Goal: Information Seeking & Learning: Find specific fact

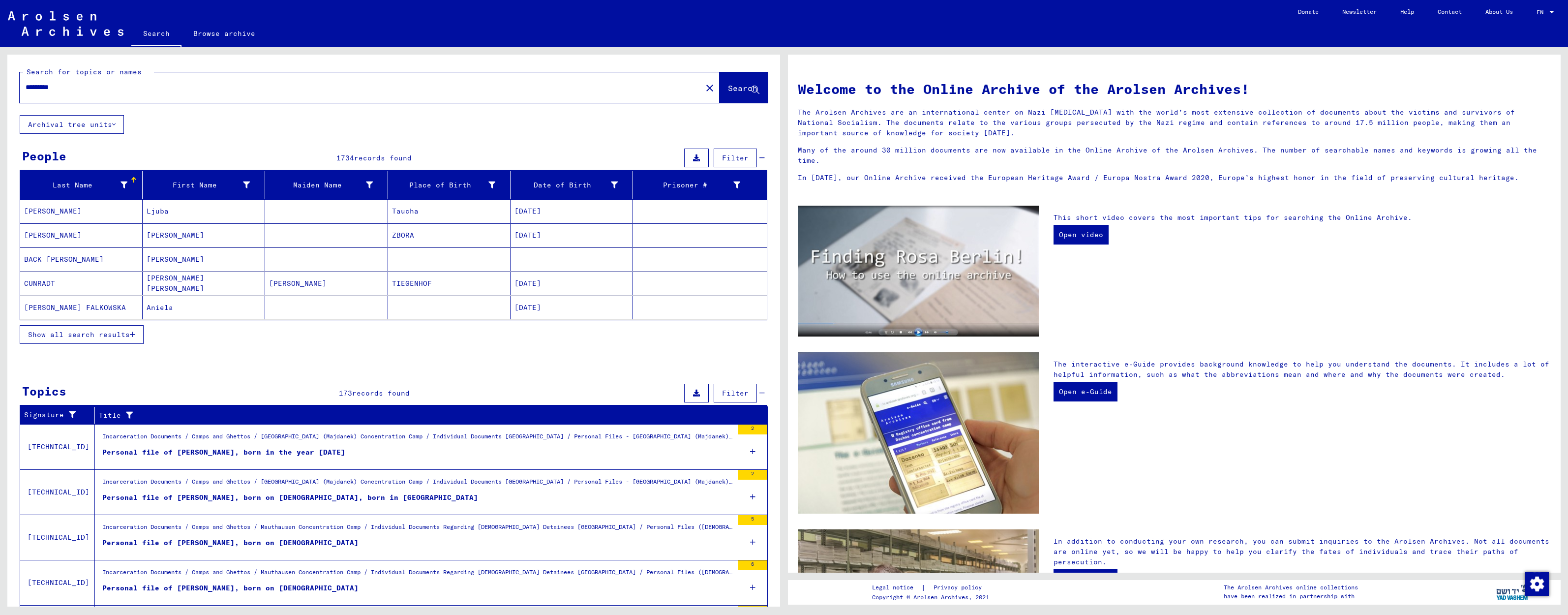
drag, startPoint x: 95, startPoint y: 87, endPoint x: 0, endPoint y: 87, distance: 95.0
click at [0, 87] on div "Search for topics or names ********* close Search Archival tree units People 17…" at bounding box center [392, 327] width 784 height 560
type input "******"
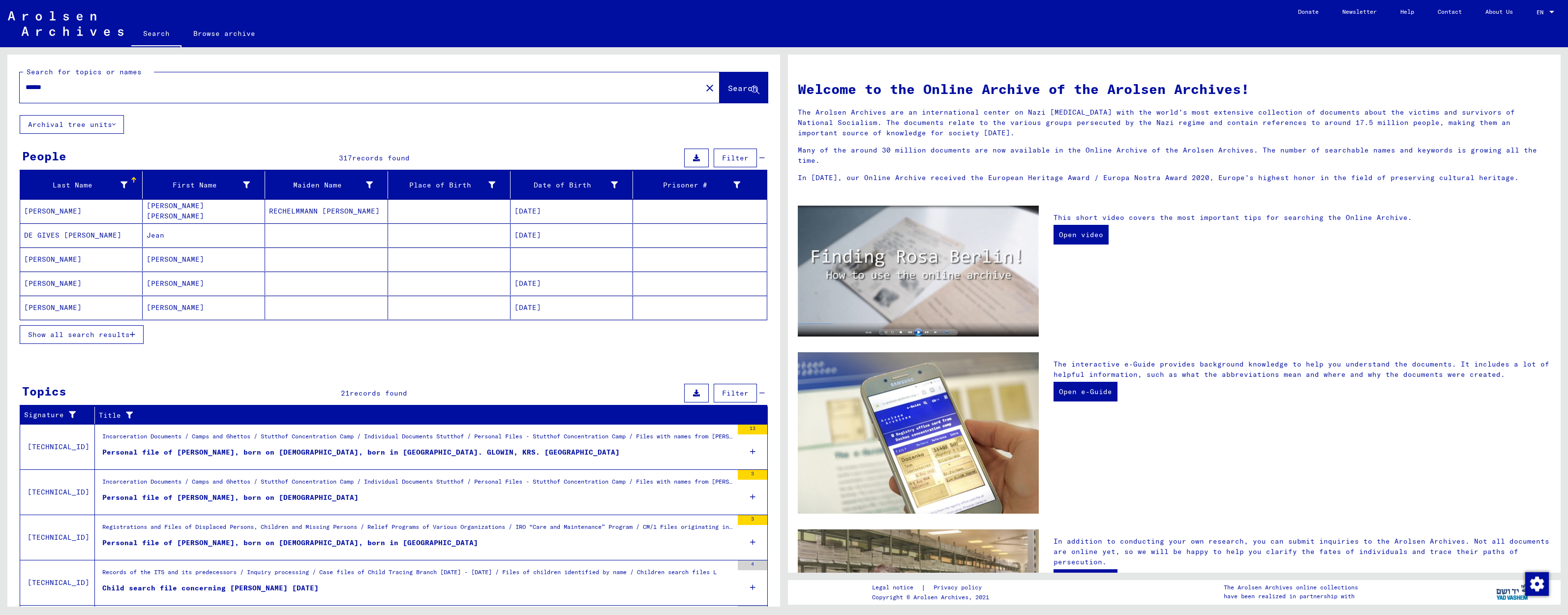
click at [114, 335] on span "Show all search results" at bounding box center [78, 335] width 102 height 9
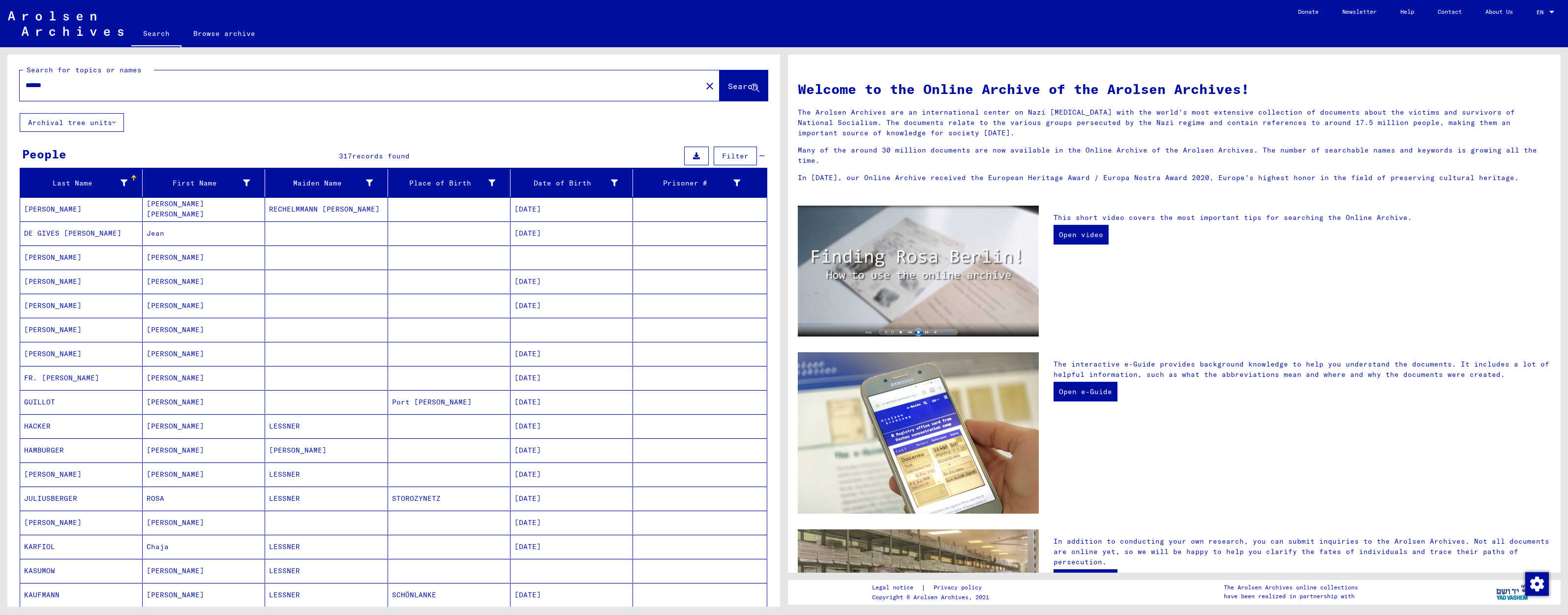
scroll to position [15, 0]
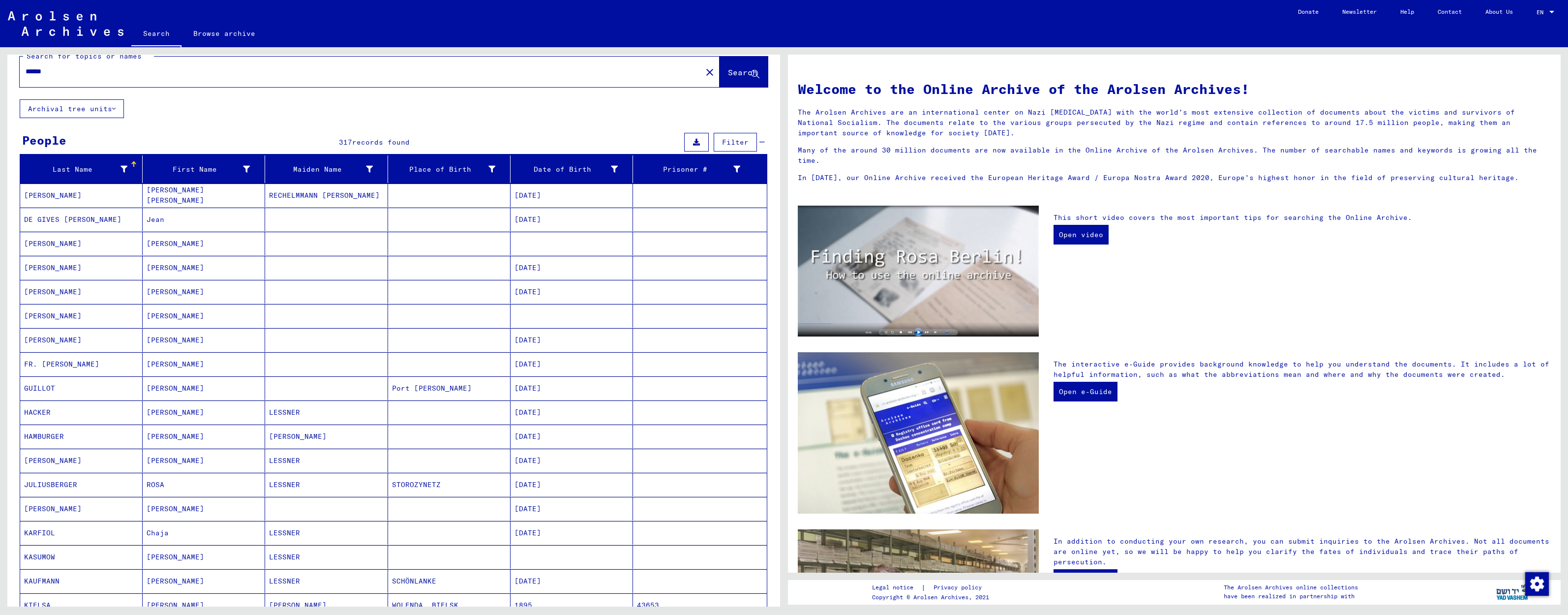
click at [734, 141] on span "Filter" at bounding box center [736, 142] width 26 height 9
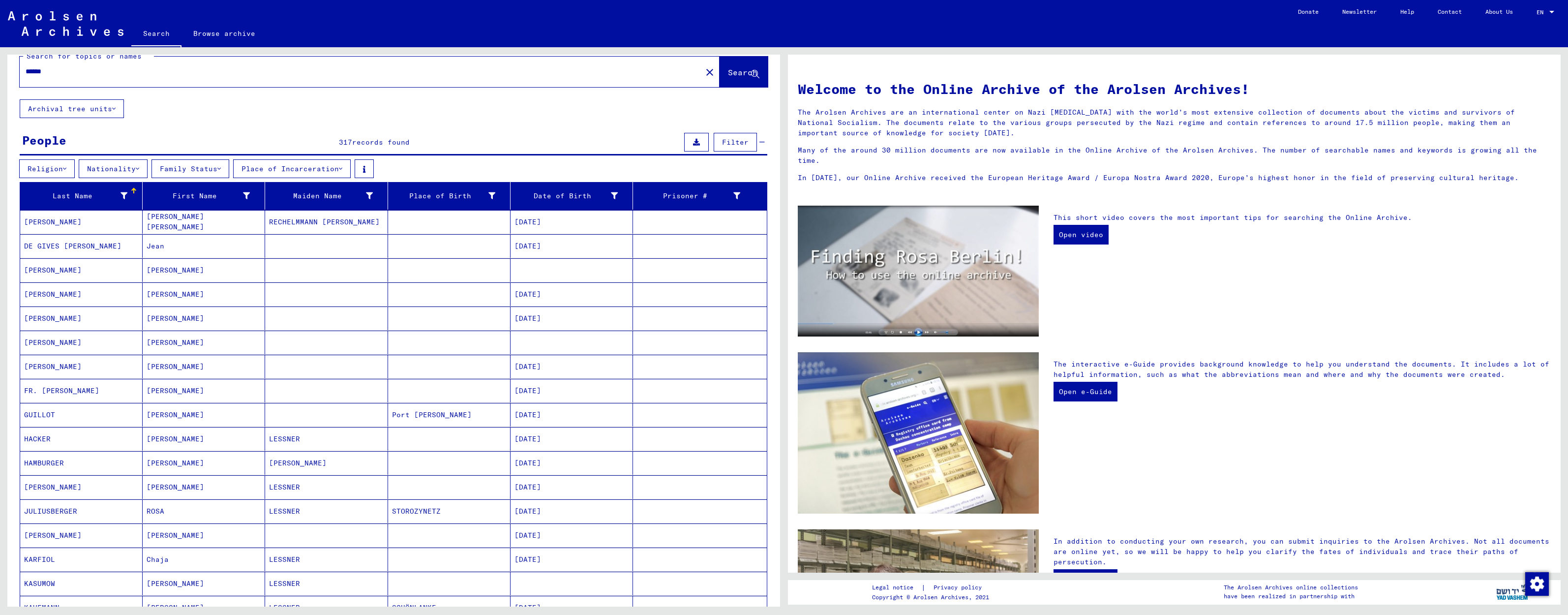
scroll to position [18, 0]
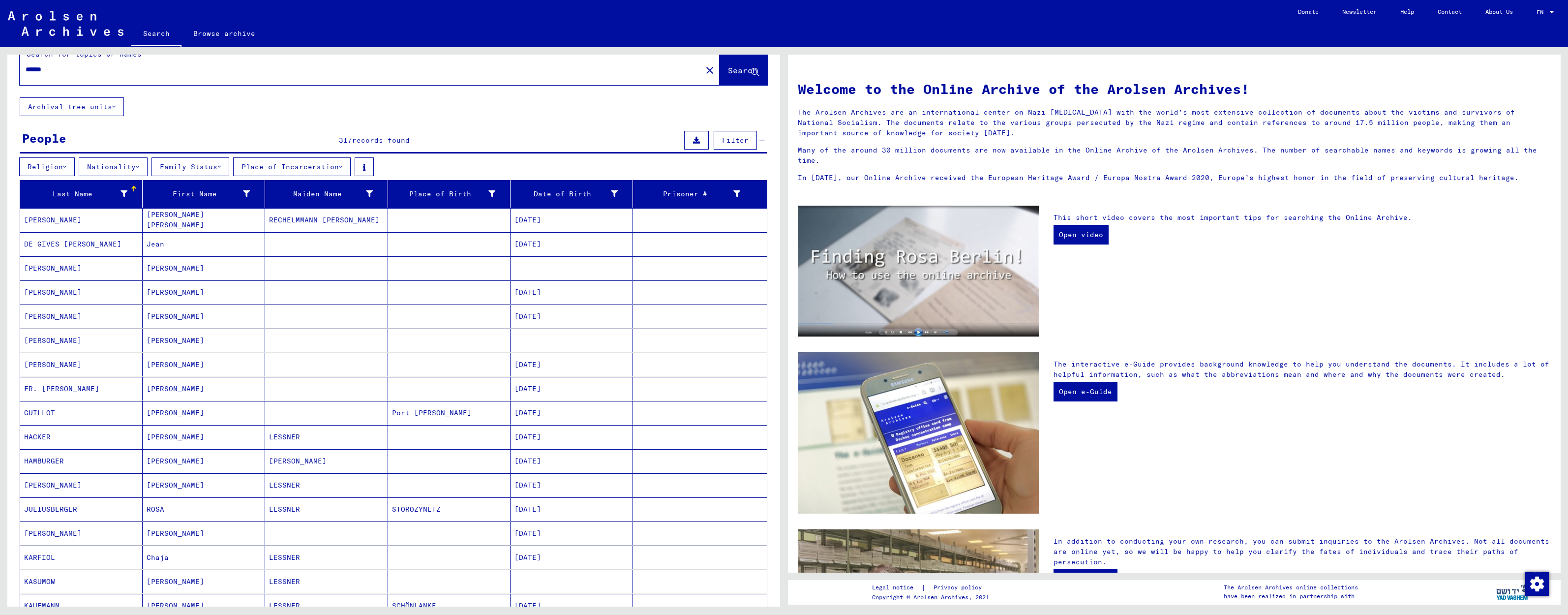
click at [128, 171] on button "Nationality" at bounding box center [113, 167] width 69 height 18
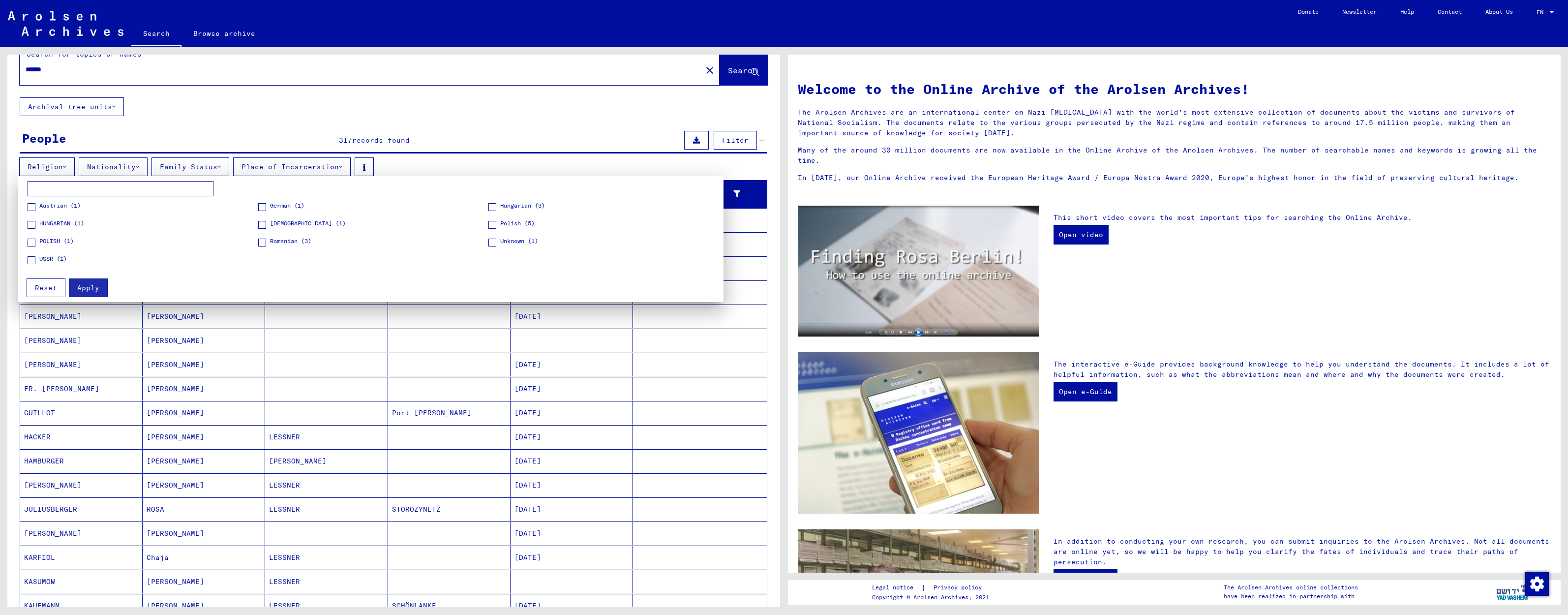
click at [493, 228] on span at bounding box center [492, 225] width 8 height 8
click at [32, 241] on span at bounding box center [32, 242] width 8 height 8
click at [90, 285] on span "Apply" at bounding box center [88, 288] width 22 height 9
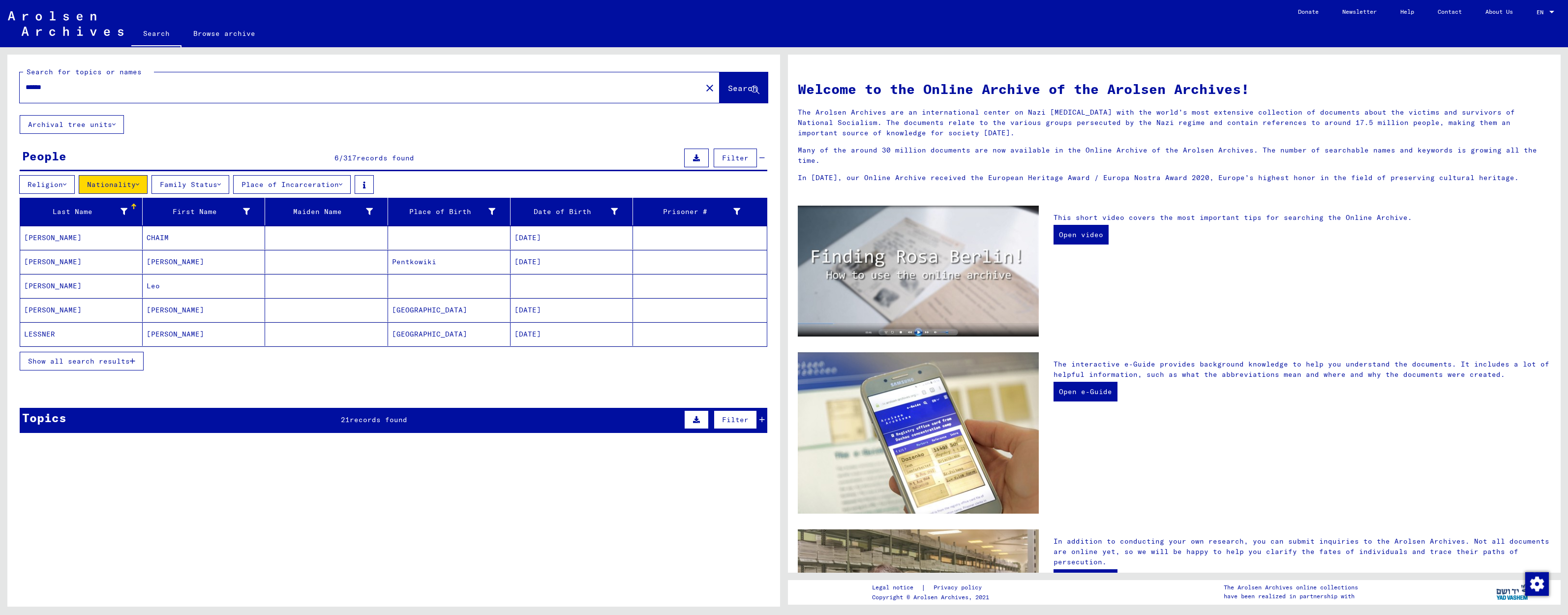
click at [189, 310] on mat-cell "[PERSON_NAME]" at bounding box center [203, 310] width 122 height 23
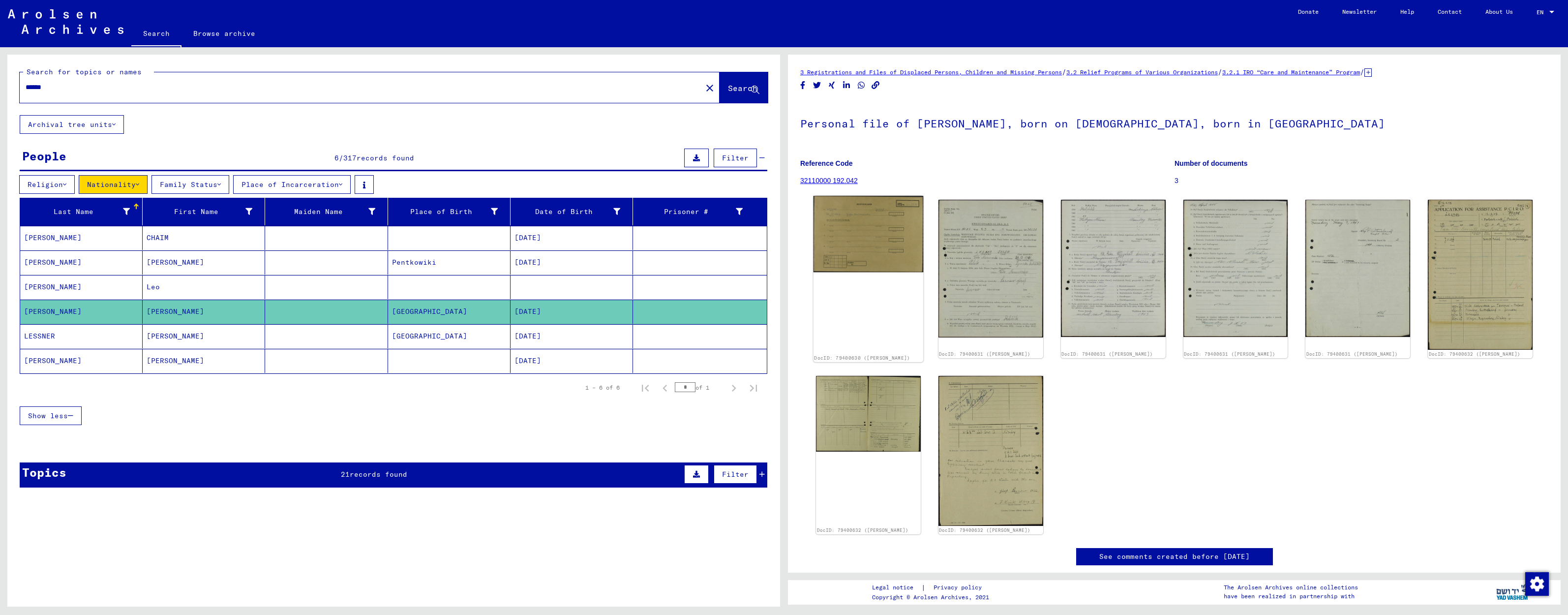
click at [876, 248] on img at bounding box center [868, 234] width 110 height 77
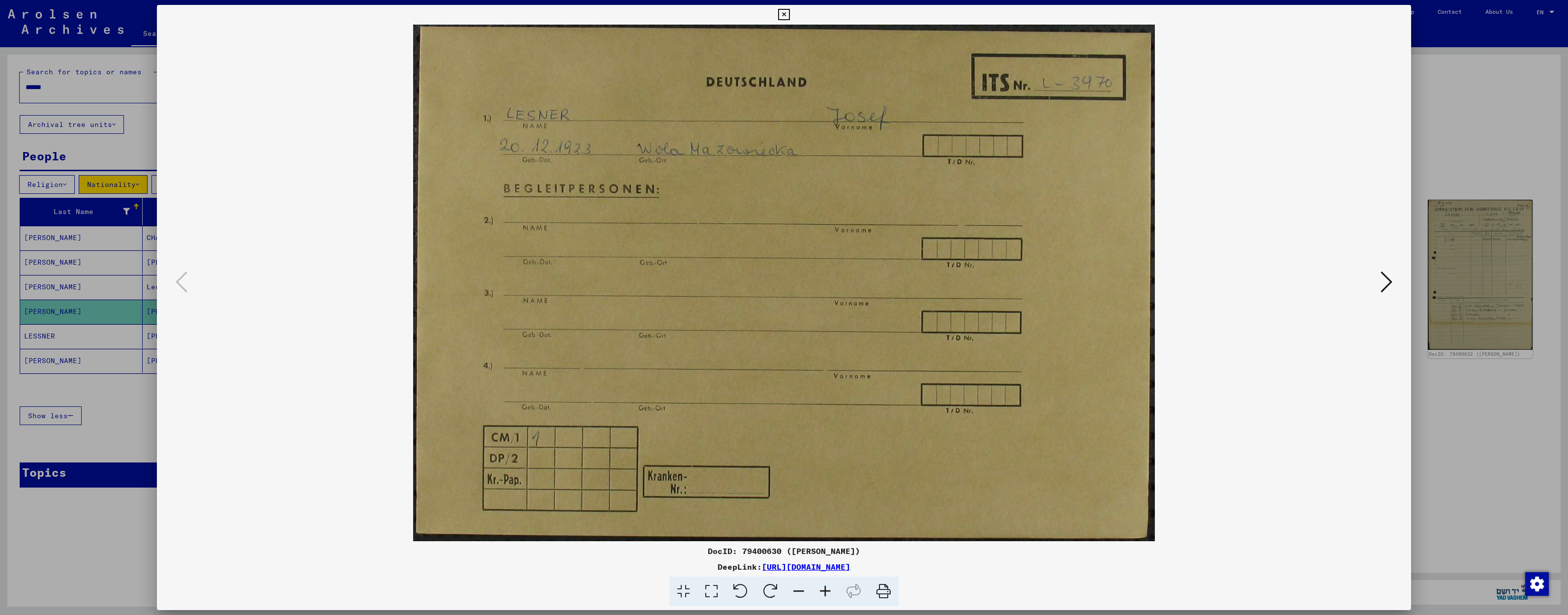
click at [1388, 286] on icon at bounding box center [1387, 282] width 12 height 23
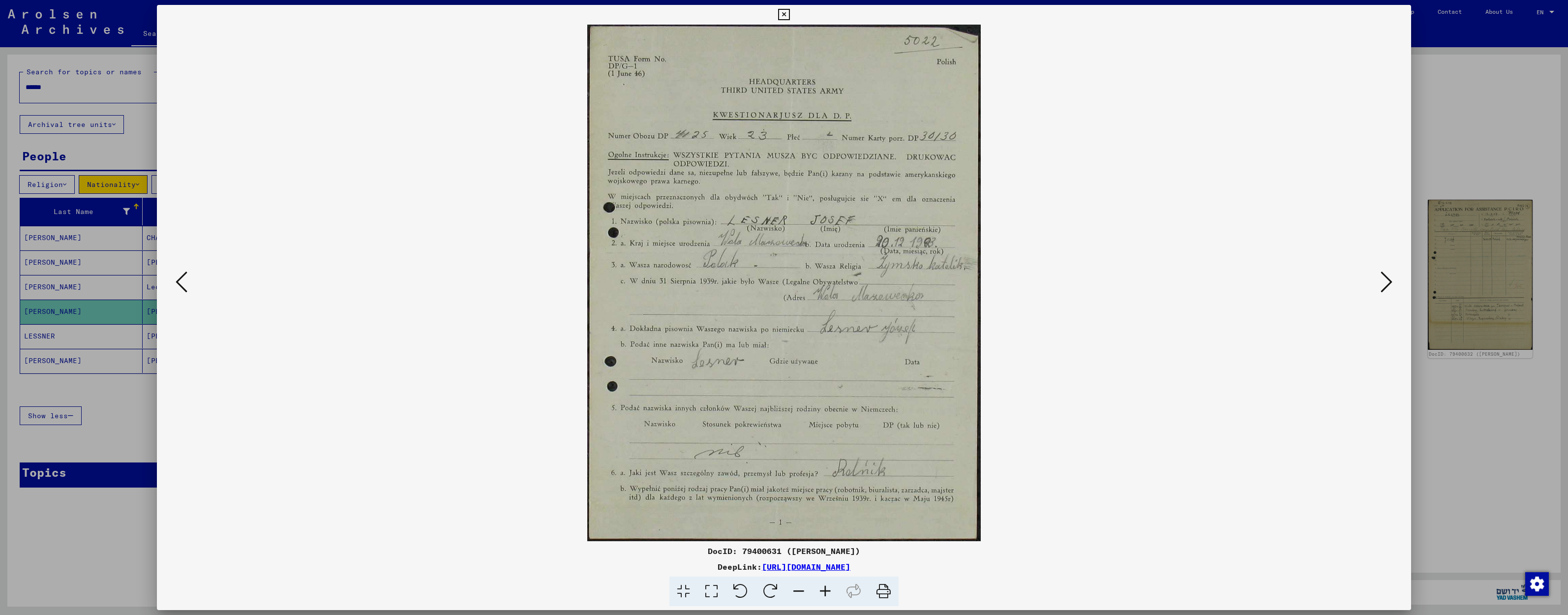
click at [1388, 286] on icon at bounding box center [1387, 282] width 12 height 23
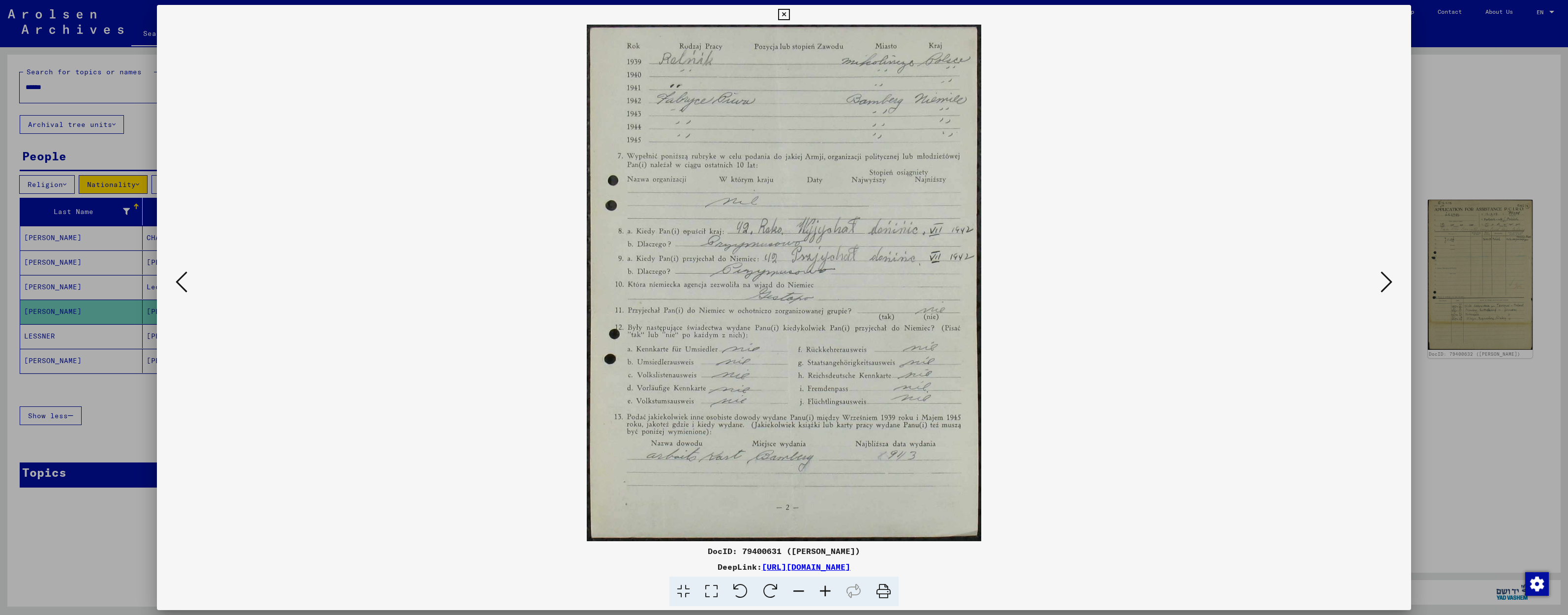
click at [1384, 282] on icon at bounding box center [1387, 282] width 12 height 23
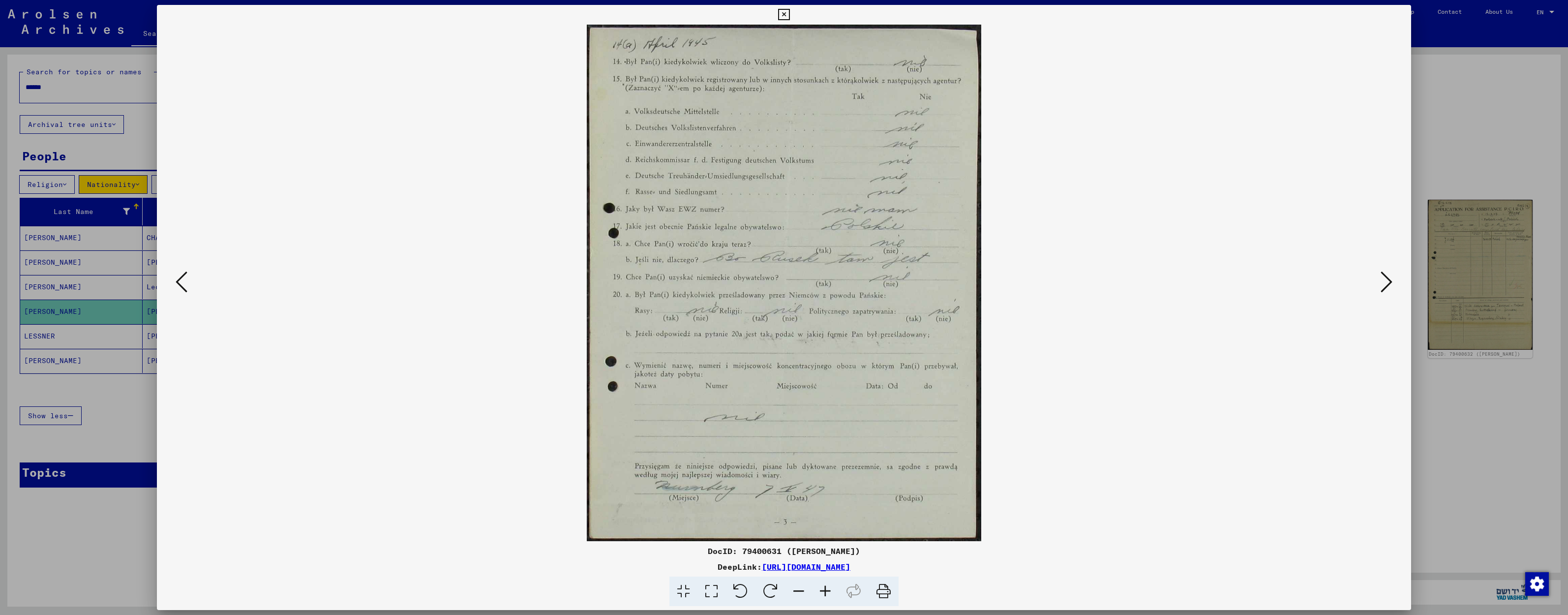
click at [1384, 282] on icon at bounding box center [1387, 282] width 12 height 23
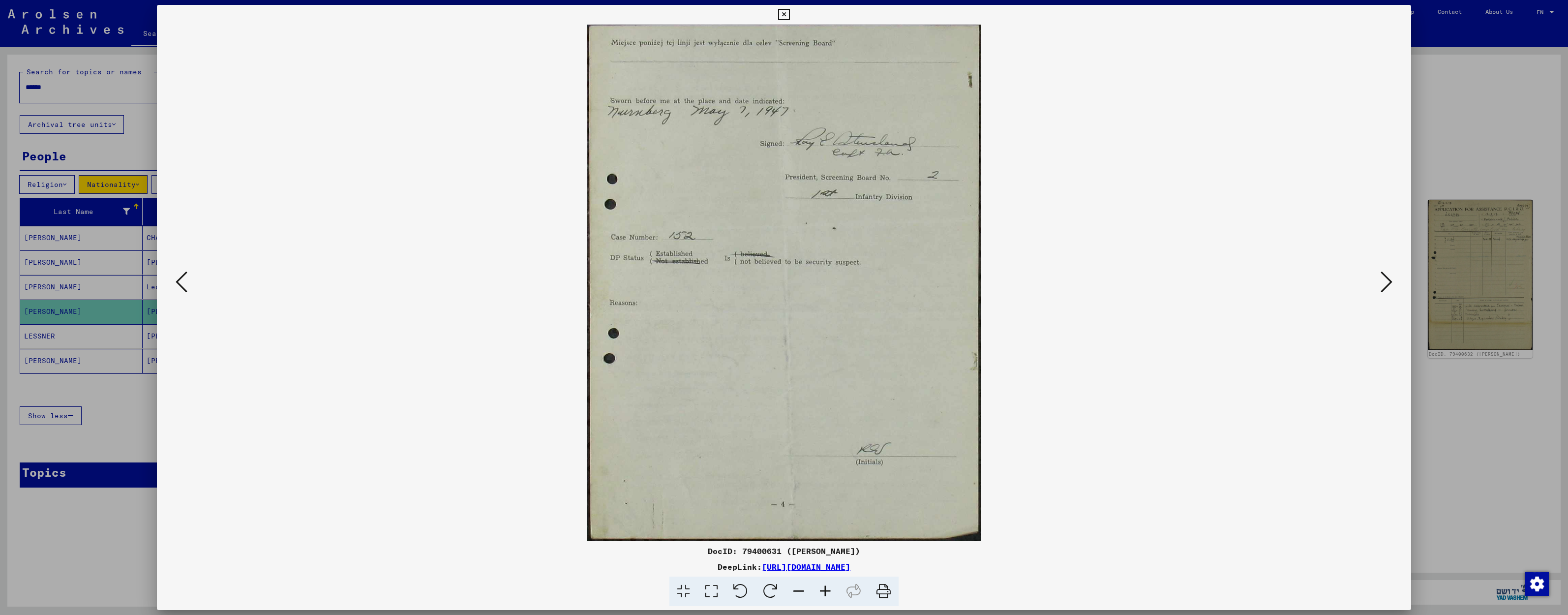
click at [1384, 282] on icon at bounding box center [1387, 282] width 12 height 23
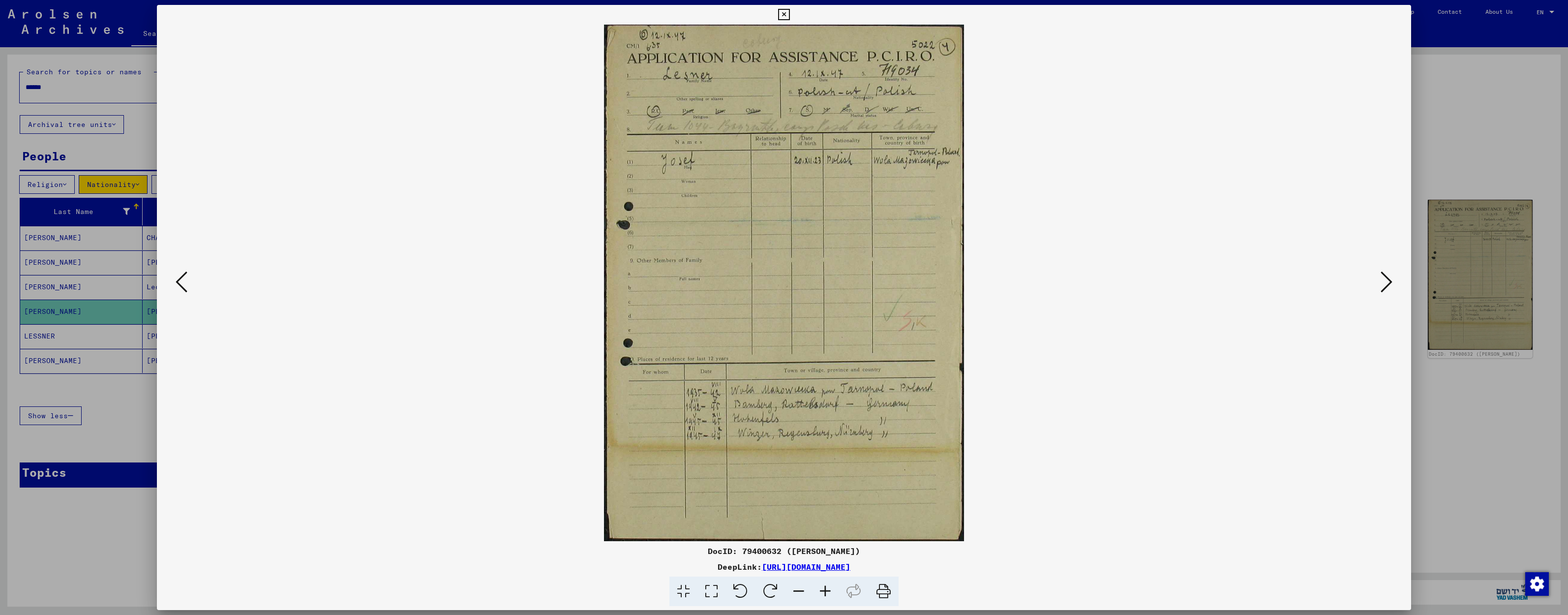
click at [1384, 282] on icon at bounding box center [1387, 282] width 12 height 23
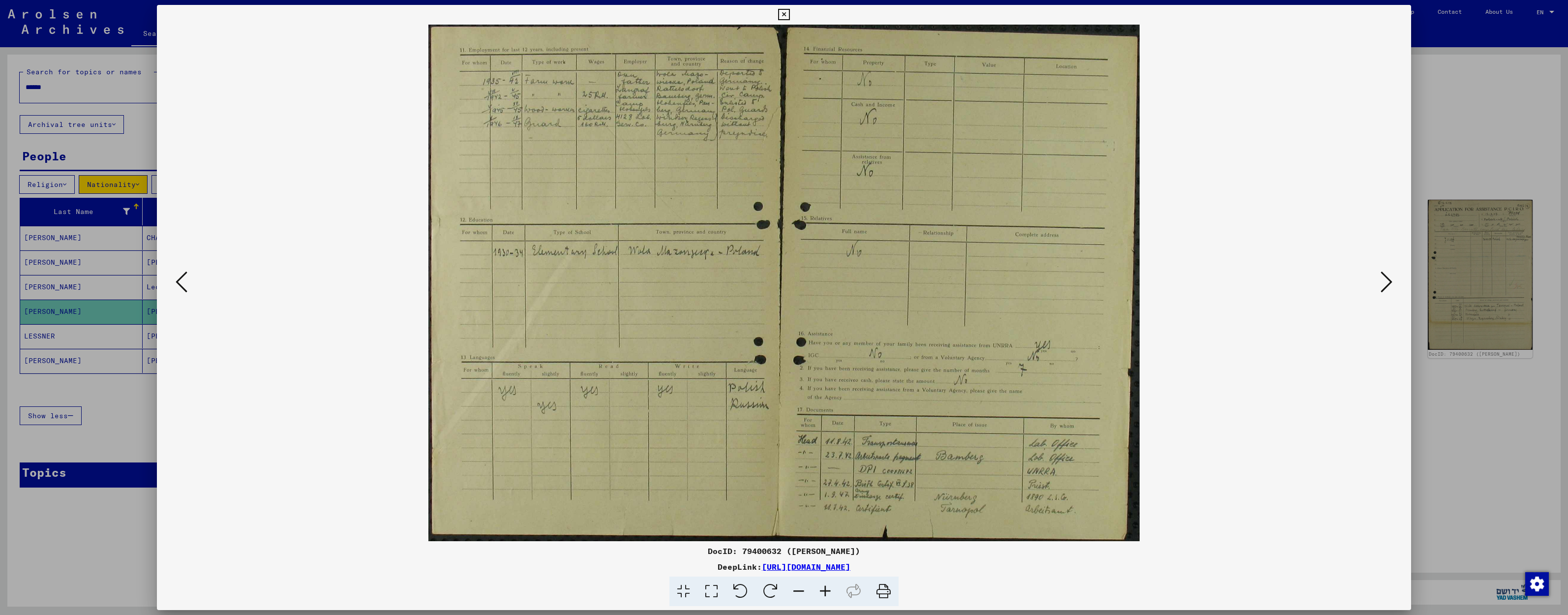
click at [1384, 282] on icon at bounding box center [1387, 282] width 12 height 23
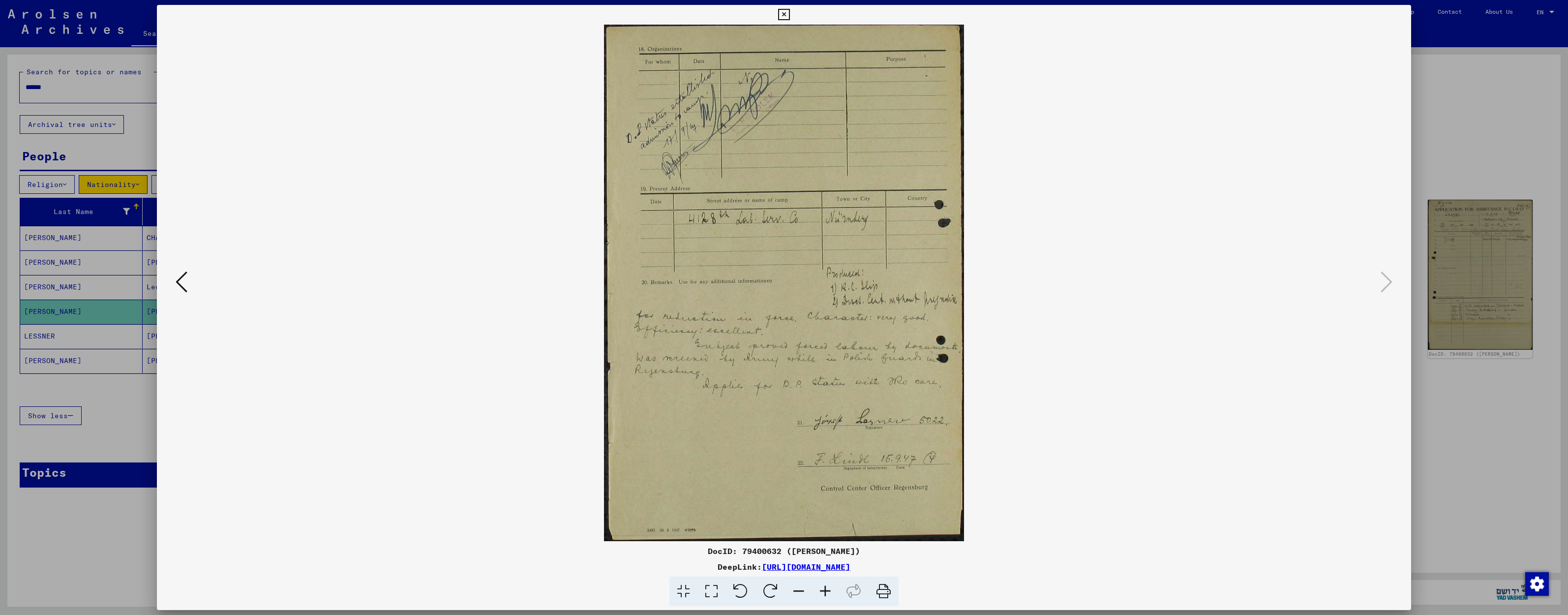
click at [789, 9] on icon at bounding box center [783, 15] width 11 height 12
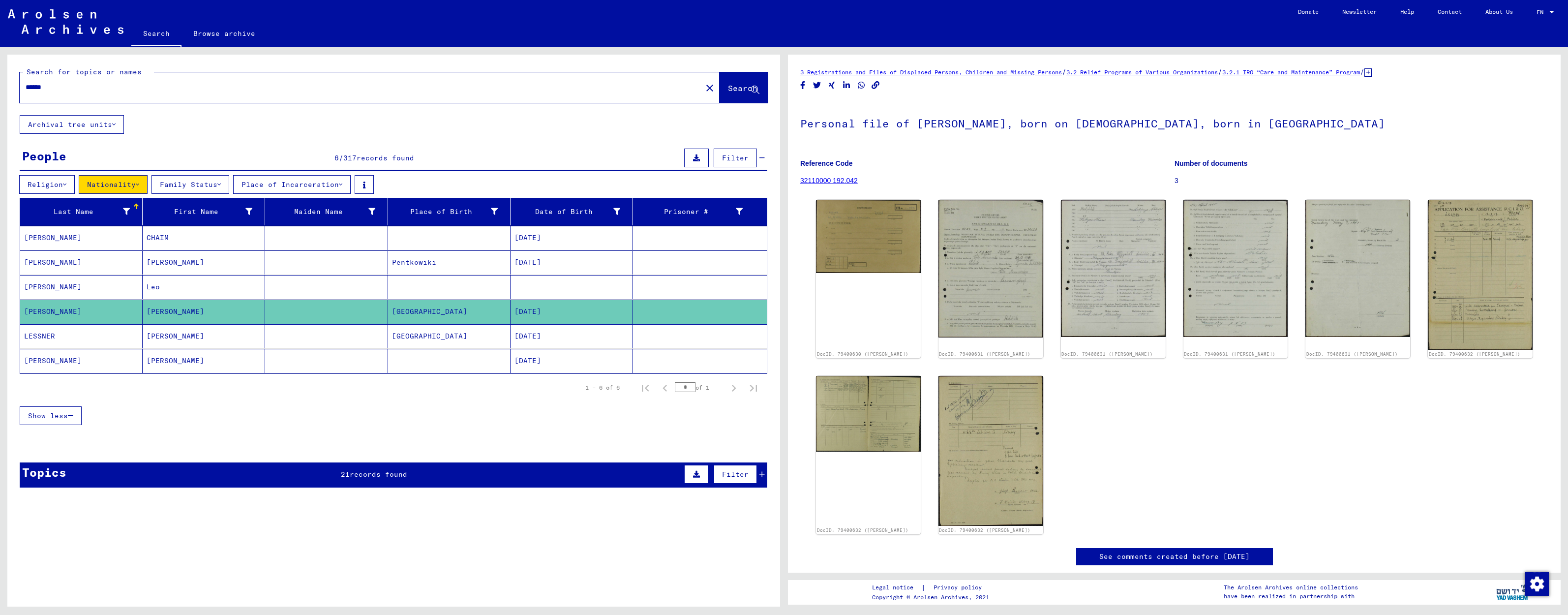
click at [228, 267] on mat-cell "[PERSON_NAME]" at bounding box center [203, 262] width 122 height 24
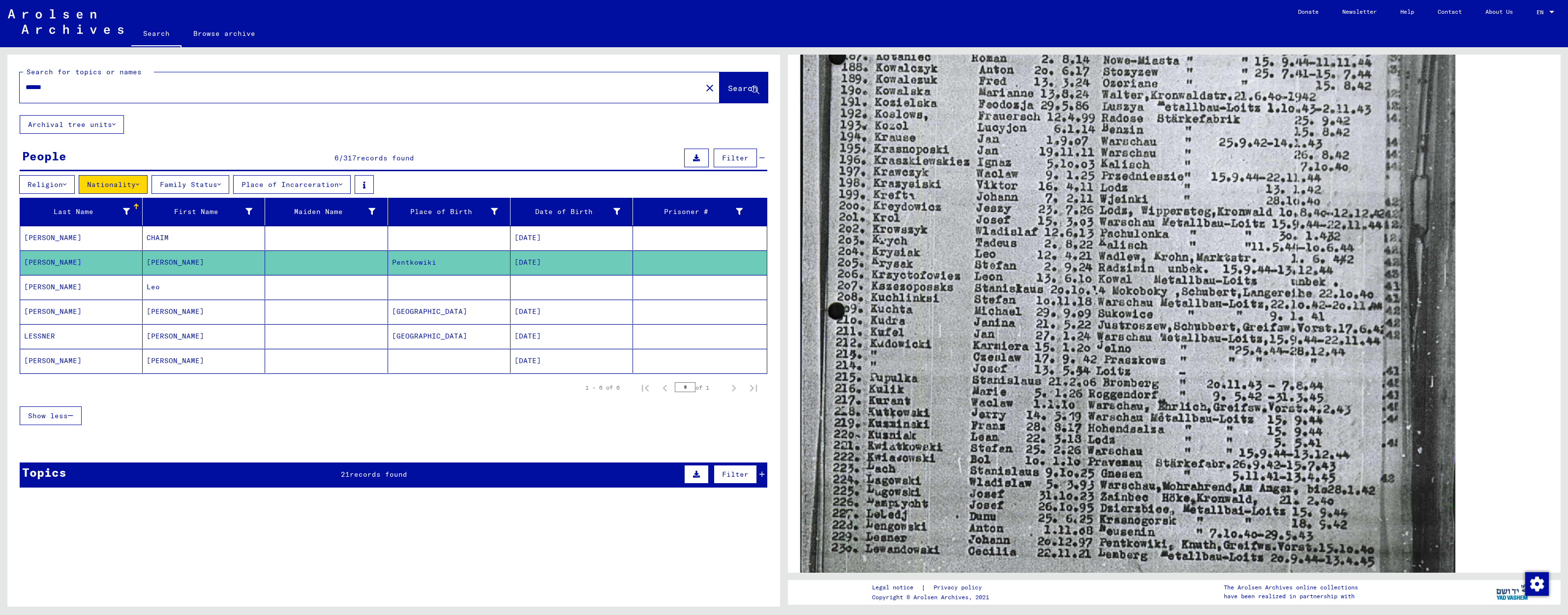
scroll to position [546, 0]
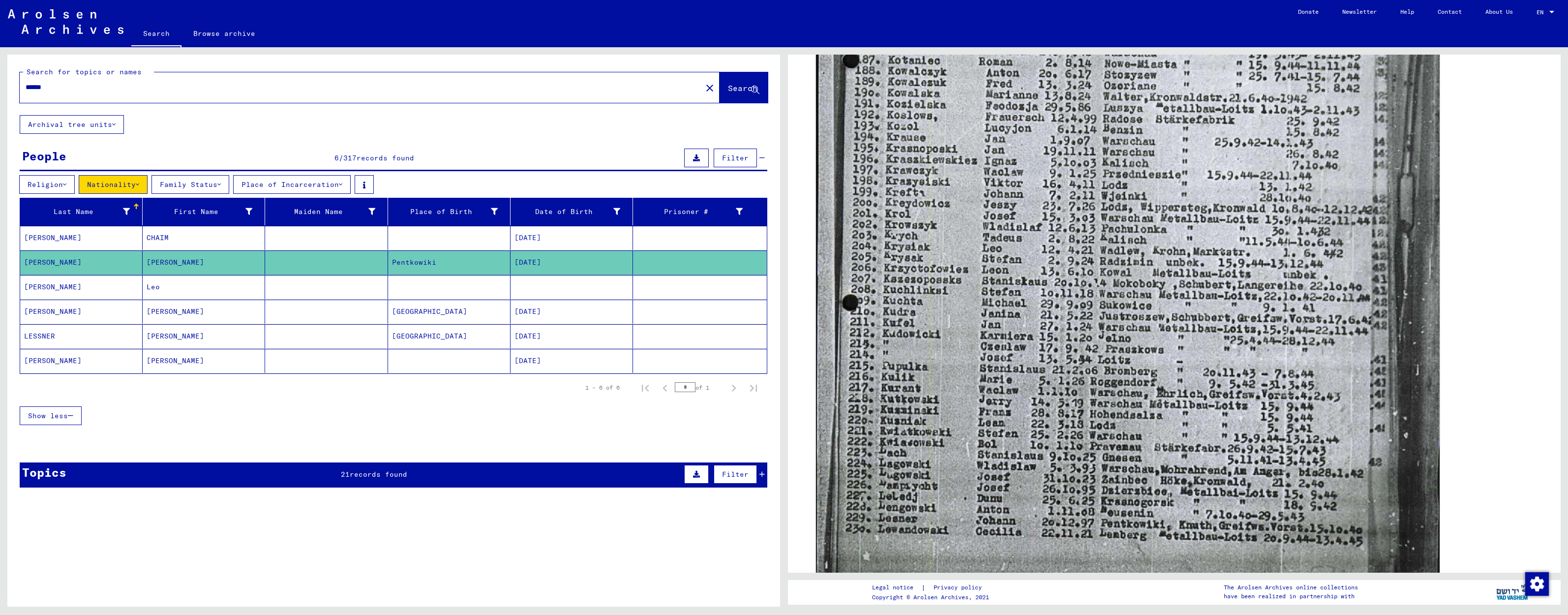
click at [292, 291] on mat-cell at bounding box center [326, 287] width 122 height 24
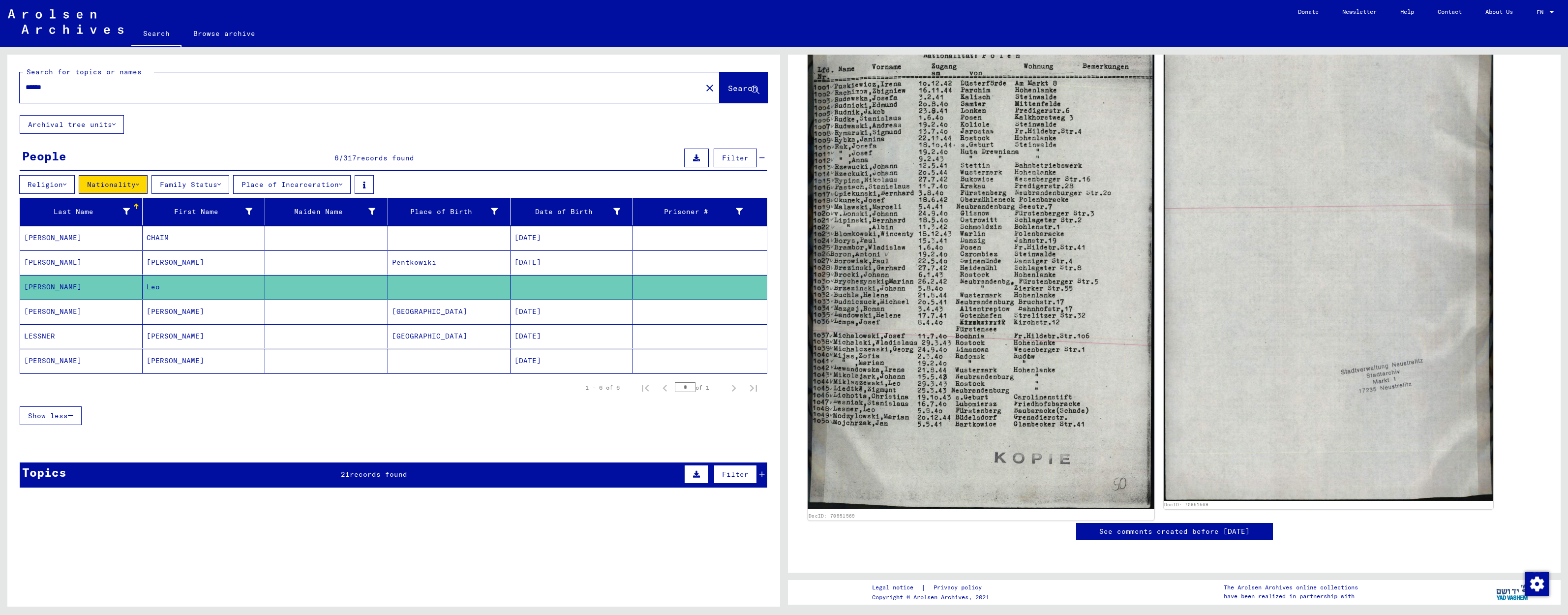
scroll to position [244, 0]
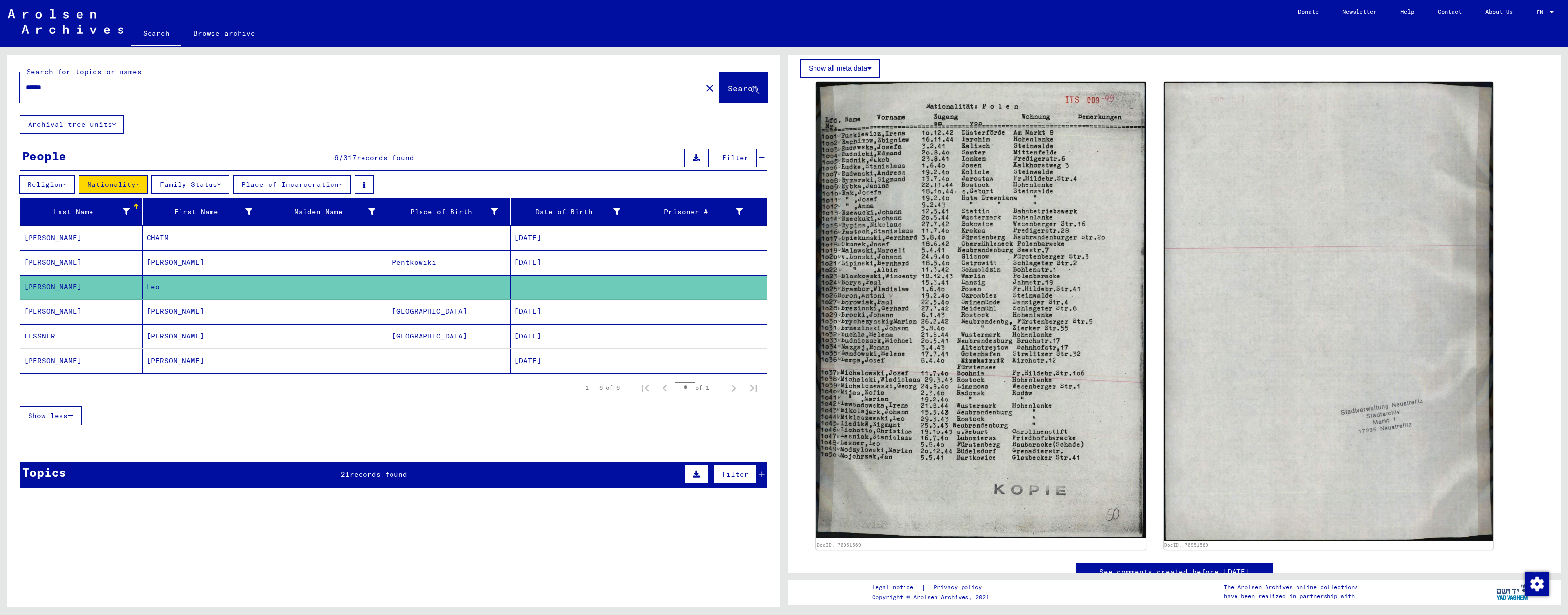
click at [287, 240] on mat-cell at bounding box center [326, 238] width 122 height 24
